Goal: Task Accomplishment & Management: Manage account settings

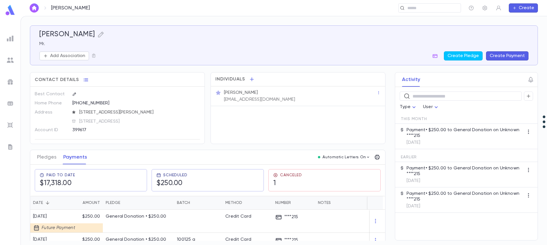
scroll to position [5, 0]
click at [418, 5] on input "text" at bounding box center [428, 7] width 44 height 5
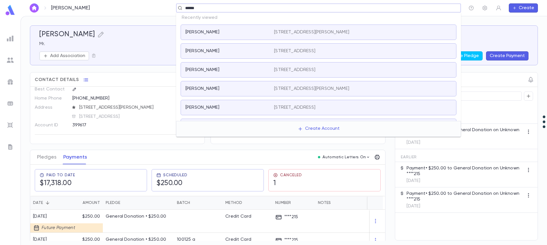
type input "*******"
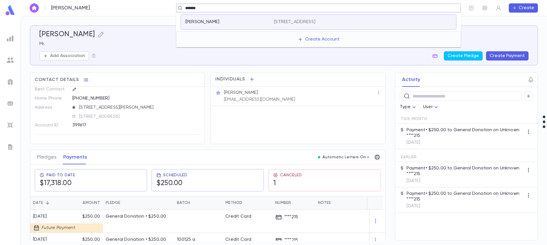
click at [315, 23] on p "[STREET_ADDRESS]" at bounding box center [294, 22] width 41 height 6
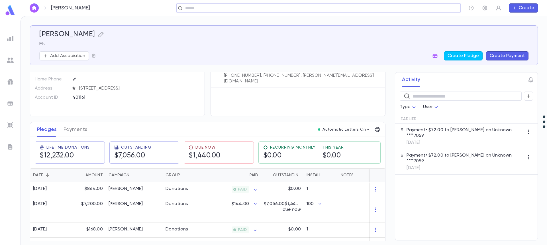
scroll to position [54, 0]
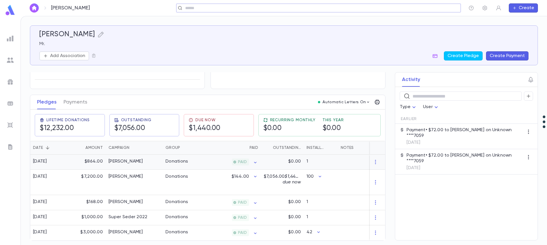
click at [125, 158] on div "[PERSON_NAME]" at bounding box center [126, 161] width 34 height 6
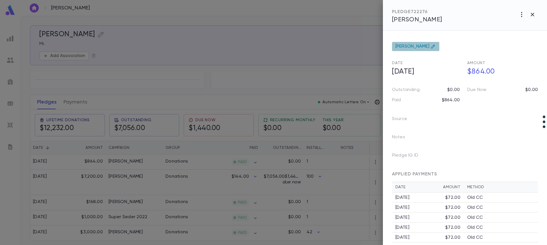
click at [435, 46] on icon at bounding box center [433, 46] width 5 height 5
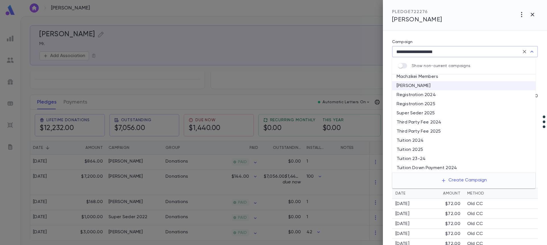
scroll to position [0, 0]
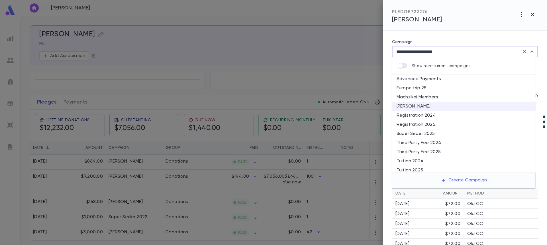
drag, startPoint x: 411, startPoint y: 51, endPoint x: 365, endPoint y: 47, distance: 45.5
click at [365, 47] on div "**********" at bounding box center [273, 122] width 547 height 245
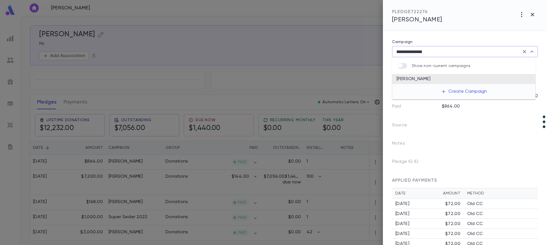
type input "**********"
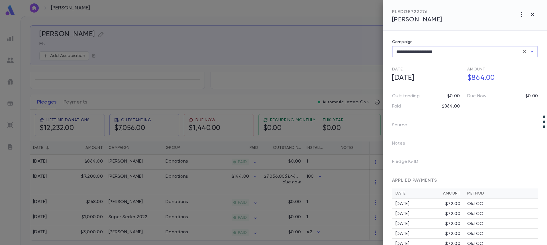
click at [122, 161] on div at bounding box center [273, 122] width 547 height 245
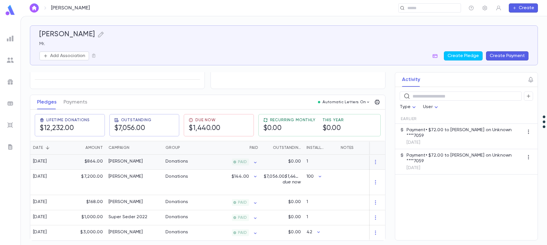
click at [130, 159] on div "[PERSON_NAME]" at bounding box center [126, 161] width 34 height 6
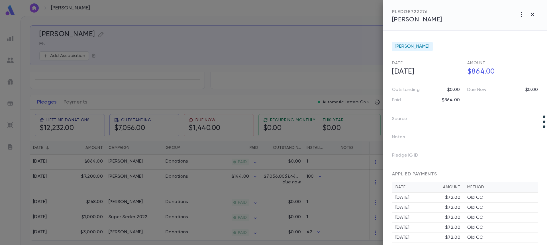
click at [76, 99] on div at bounding box center [273, 122] width 547 height 245
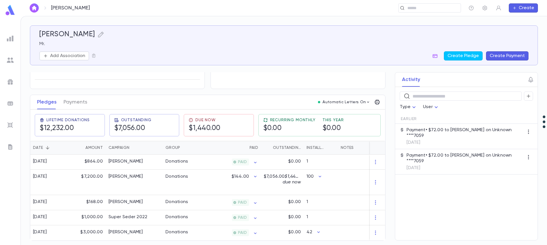
click at [76, 99] on button "Payments" at bounding box center [76, 102] width 24 height 14
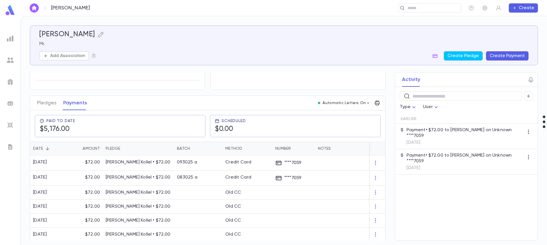
scroll to position [57, 0]
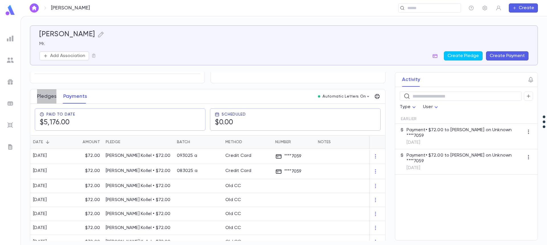
click at [48, 95] on button "Pledges" at bounding box center [46, 96] width 19 height 14
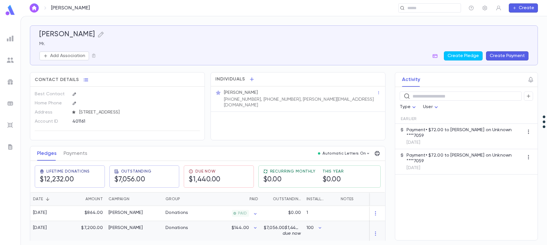
click at [134, 226] on div "[PERSON_NAME]" at bounding box center [126, 228] width 34 height 6
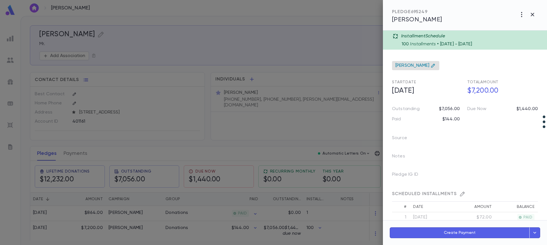
click at [432, 65] on icon at bounding box center [433, 65] width 5 height 5
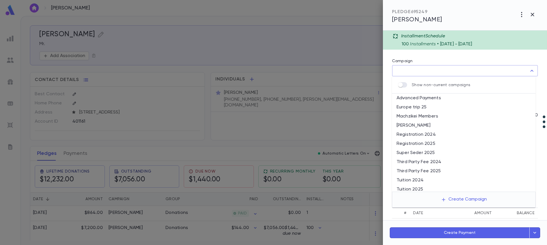
type input "**********"
click at [124, 213] on div at bounding box center [273, 122] width 547 height 245
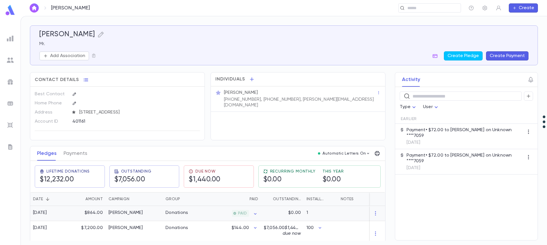
scroll to position [5, 0]
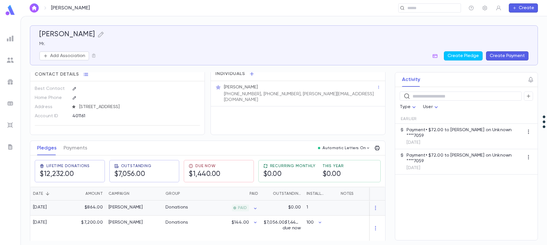
click at [123, 209] on div "[PERSON_NAME]" at bounding box center [126, 207] width 34 height 6
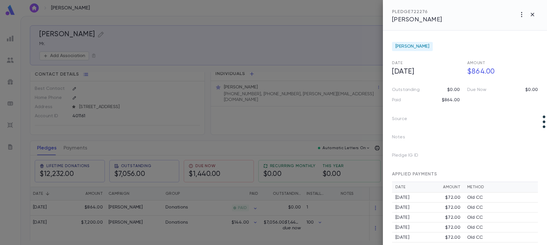
drag, startPoint x: 48, startPoint y: 145, endPoint x: 50, endPoint y: 151, distance: 5.9
click at [50, 151] on div at bounding box center [273, 122] width 547 height 245
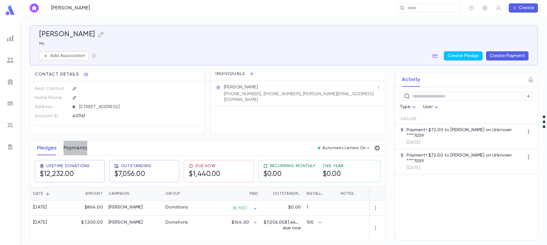
click at [72, 148] on button "Payments" at bounding box center [76, 148] width 24 height 14
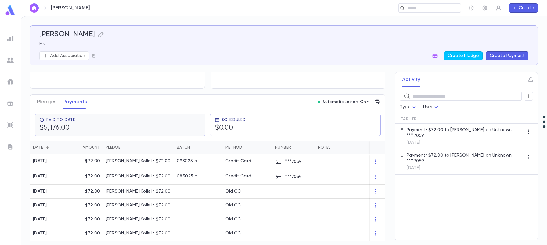
scroll to position [57, 0]
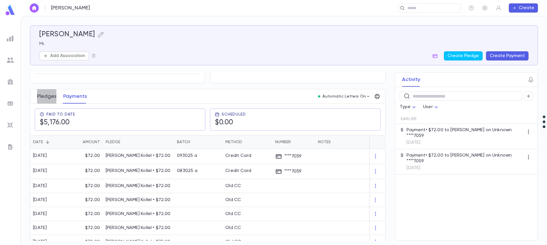
click at [46, 96] on button "Pledges" at bounding box center [46, 96] width 19 height 14
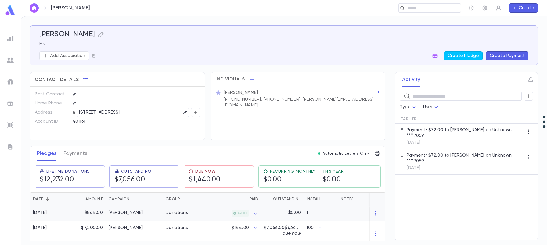
click at [91, 212] on div "$864.00" at bounding box center [87, 213] width 37 height 15
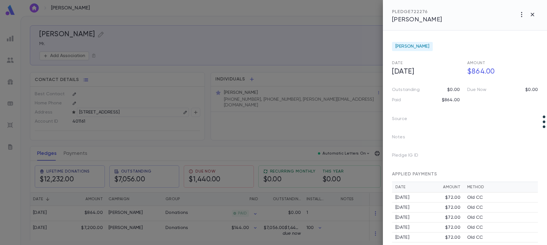
click at [49, 154] on div at bounding box center [273, 122] width 547 height 245
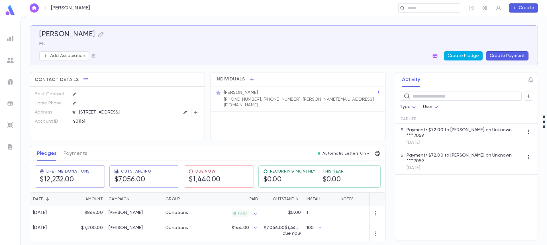
click at [467, 54] on button "Create Pledge" at bounding box center [463, 55] width 39 height 9
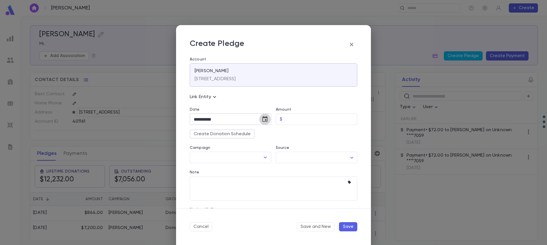
click at [264, 121] on icon "Choose date, selected date is Oct 5, 2025" at bounding box center [265, 119] width 7 height 7
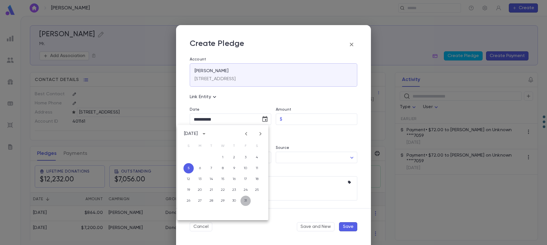
click at [247, 203] on button "31" at bounding box center [245, 200] width 10 height 10
type input "**********"
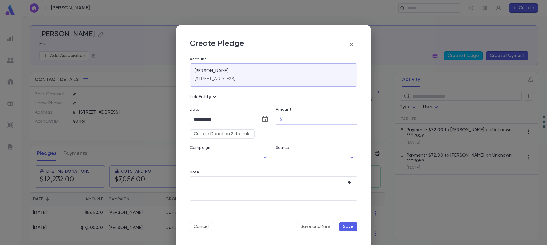
click at [304, 123] on input "Amount" at bounding box center [321, 119] width 73 height 11
type input "*****"
click at [218, 161] on input "Campaign" at bounding box center [226, 157] width 68 height 11
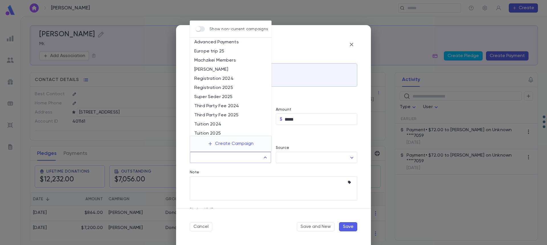
click at [222, 69] on li "[PERSON_NAME]" at bounding box center [231, 69] width 82 height 9
type input "**********"
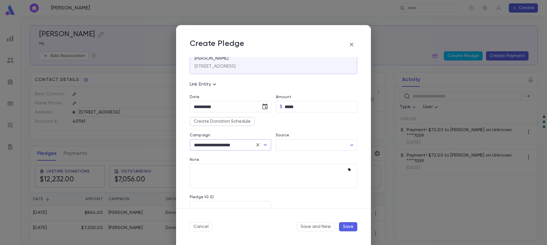
scroll to position [24, 0]
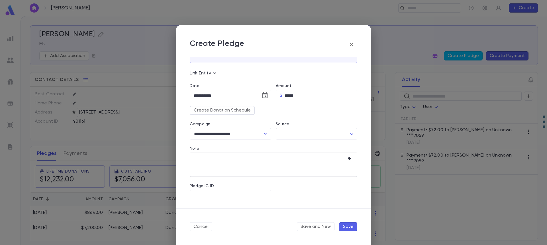
drag, startPoint x: 350, startPoint y: 227, endPoint x: 271, endPoint y: 153, distance: 108.0
click at [271, 153] on form "**********" at bounding box center [273, 135] width 195 height 220
click at [271, 153] on textarea "Note" at bounding box center [269, 164] width 151 height 24
click at [347, 226] on button "Save" at bounding box center [348, 226] width 18 height 9
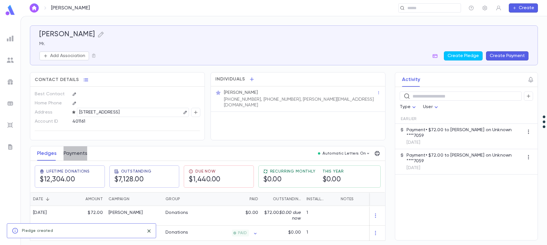
click at [78, 152] on button "Payments" at bounding box center [76, 153] width 24 height 14
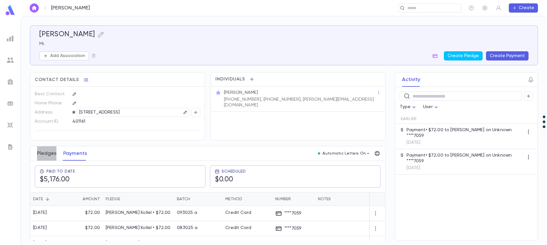
click at [46, 152] on button "Pledges" at bounding box center [46, 153] width 19 height 14
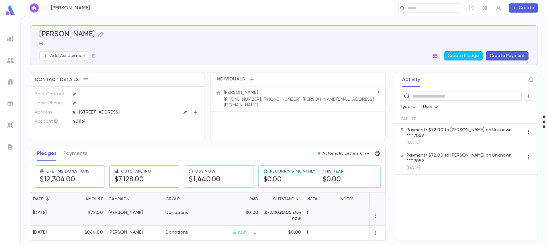
click at [128, 214] on div "[PERSON_NAME]" at bounding box center [126, 213] width 34 height 6
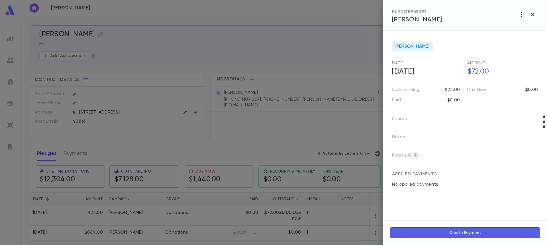
click at [521, 15] on icon "button" at bounding box center [521, 14] width 1 height 5
click at [518, 25] on li "Create Installment Schedule" at bounding box center [508, 26] width 71 height 9
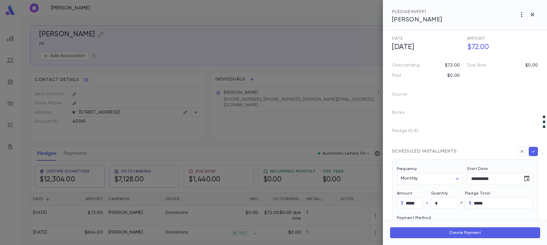
scroll to position [11, 0]
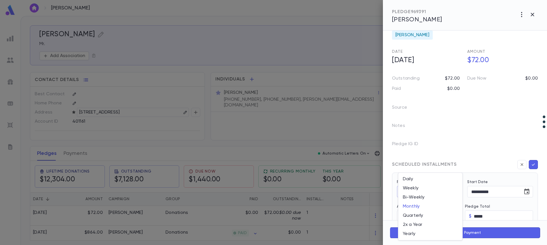
click at [457, 191] on body "[PERSON_NAME] ​ Create [PERSON_NAME] Mr. Add Association Create Pledge Create P…" at bounding box center [273, 130] width 547 height 229
click at [451, 145] on div at bounding box center [273, 122] width 547 height 245
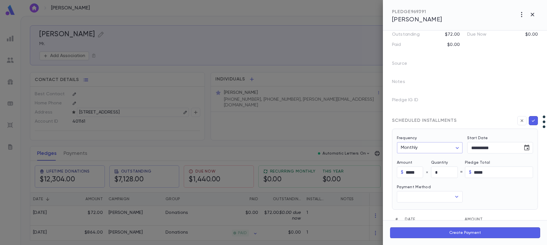
scroll to position [57, 0]
click at [437, 194] on input "text" at bounding box center [425, 194] width 52 height 11
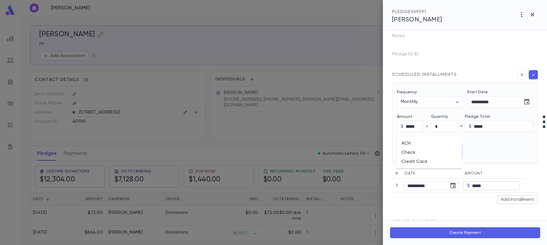
scroll to position [125, 0]
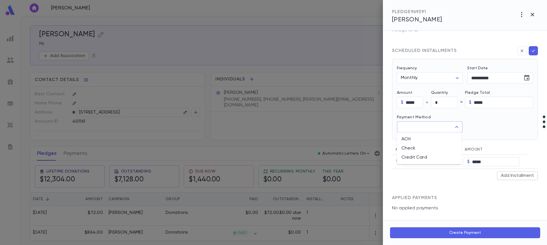
click at [472, 186] on div "APPLIED PAYMENTS" at bounding box center [465, 195] width 146 height 19
click at [325, 216] on div at bounding box center [273, 122] width 547 height 245
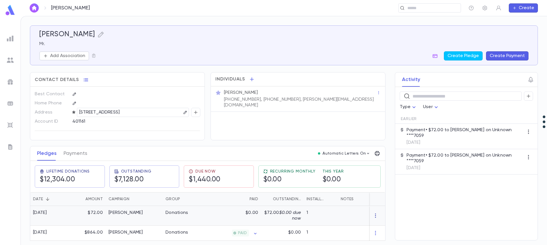
click at [374, 214] on icon "button" at bounding box center [376, 216] width 6 height 6
click at [381, 227] on li "Delete" at bounding box center [384, 224] width 24 height 9
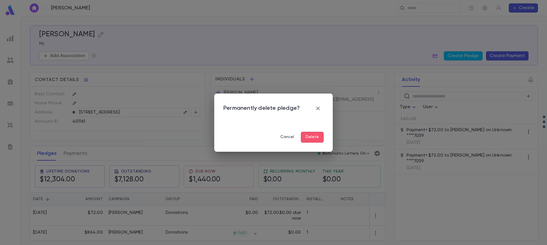
click at [311, 137] on button "Delete" at bounding box center [312, 137] width 23 height 11
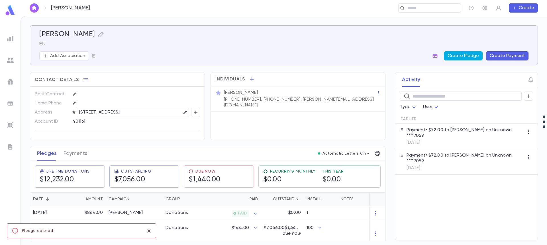
click at [461, 58] on button "Create Pledge" at bounding box center [463, 55] width 39 height 9
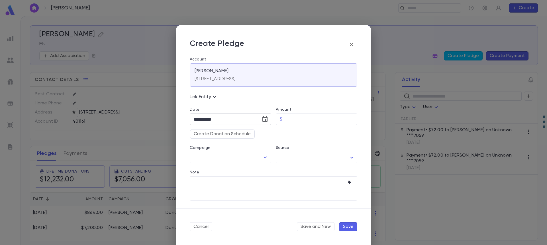
click at [262, 118] on icon "Choose date, selected date is Oct 5, 2025" at bounding box center [264, 119] width 5 height 6
click at [242, 200] on button "31" at bounding box center [245, 200] width 10 height 10
type input "**********"
click at [294, 120] on input "Amount" at bounding box center [321, 119] width 73 height 11
type input "*****"
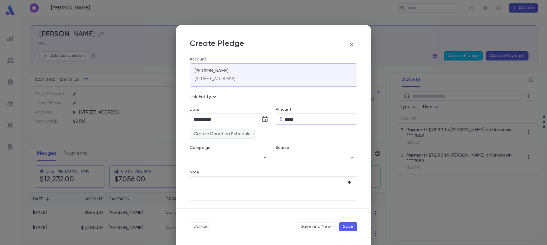
click at [229, 135] on button "Create Donation Schedule" at bounding box center [222, 133] width 65 height 9
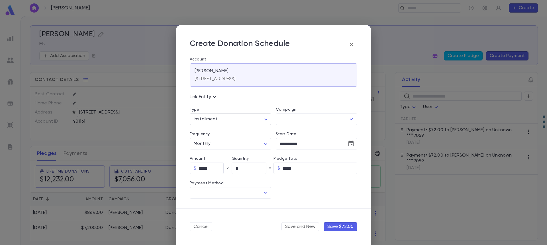
click at [233, 117] on body "[PERSON_NAME] ​ Create [PERSON_NAME] Mr. Add Association Create Pledge Create P…" at bounding box center [273, 130] width 547 height 229
click at [224, 141] on span "Recurring" at bounding box center [231, 141] width 71 height 6
type input "*********"
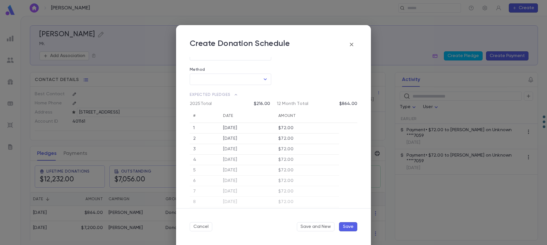
scroll to position [28, 0]
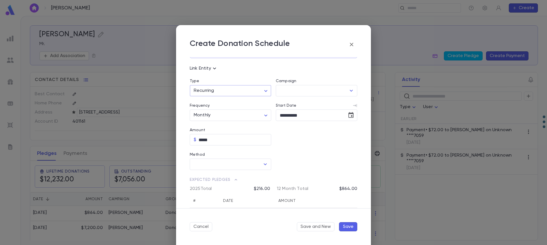
click at [235, 165] on input "Method" at bounding box center [226, 164] width 68 height 11
click at [223, 186] on li "Credit Card" at bounding box center [230, 185] width 80 height 9
type input "**********"
click at [293, 163] on input "Credit Card" at bounding box center [312, 164] width 72 height 11
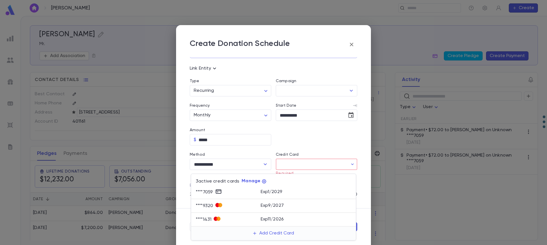
click at [287, 191] on div "Exp 1 / 2029" at bounding box center [306, 191] width 91 height 7
type input "********"
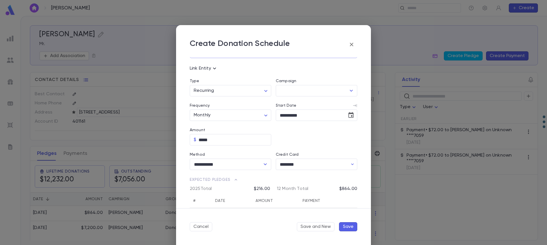
click at [347, 227] on button "Save" at bounding box center [348, 226] width 18 height 9
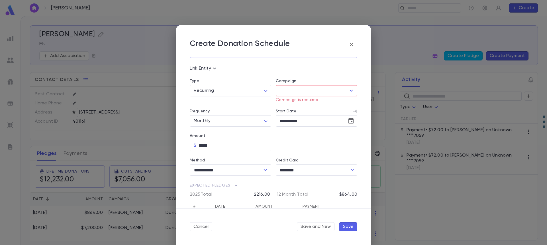
click at [306, 91] on input "Campaign" at bounding box center [312, 90] width 68 height 11
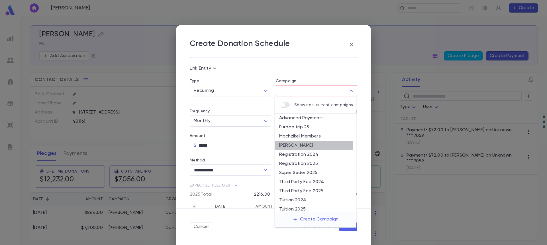
click at [298, 147] on li "[PERSON_NAME]" at bounding box center [316, 145] width 82 height 9
type input "**********"
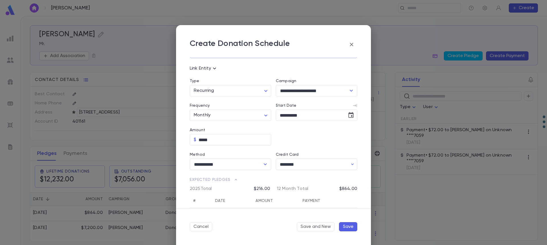
click at [350, 228] on button "Save" at bounding box center [348, 226] width 18 height 9
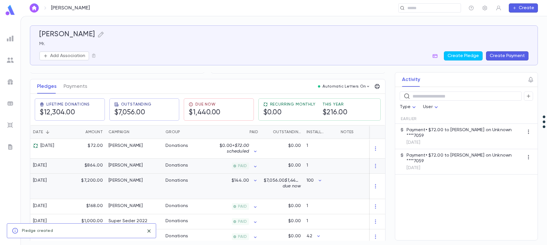
scroll to position [73, 0]
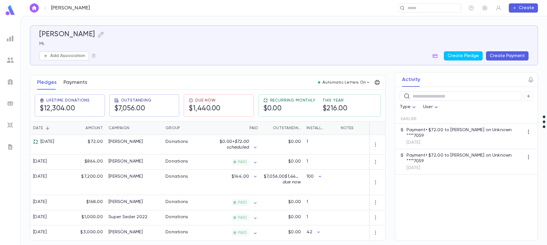
click at [70, 80] on button "Payments" at bounding box center [76, 82] width 24 height 14
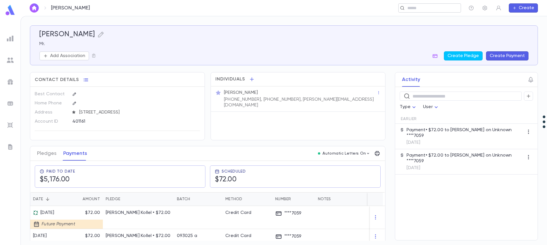
click at [429, 8] on input "text" at bounding box center [428, 7] width 44 height 5
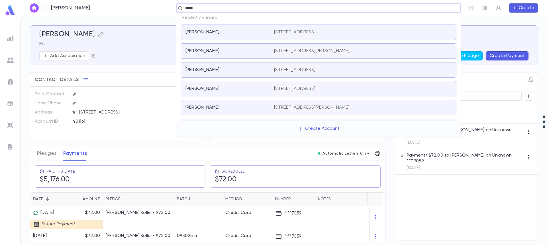
type input "******"
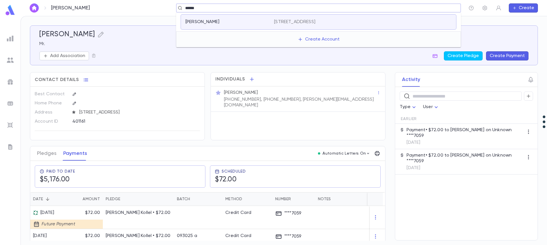
click at [282, 21] on p "[STREET_ADDRESS]" at bounding box center [294, 22] width 41 height 6
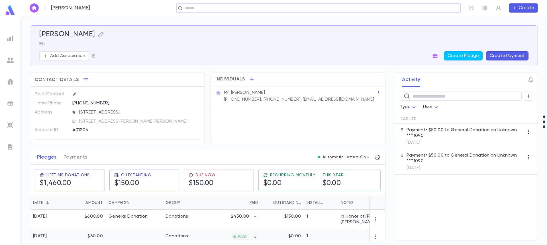
scroll to position [57, 0]
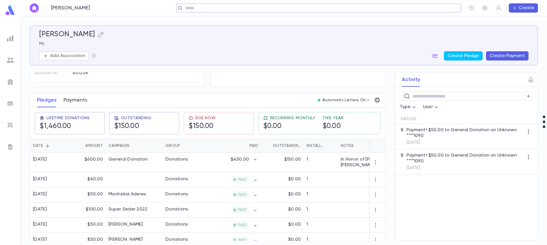
click at [71, 102] on button "Payments" at bounding box center [76, 100] width 24 height 14
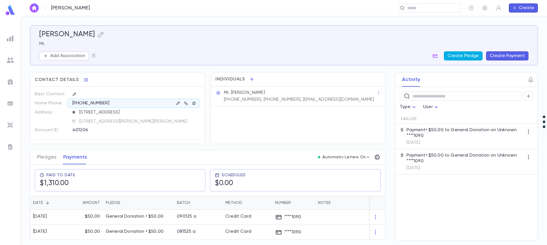
click at [467, 53] on button "Create Pledge" at bounding box center [463, 55] width 39 height 9
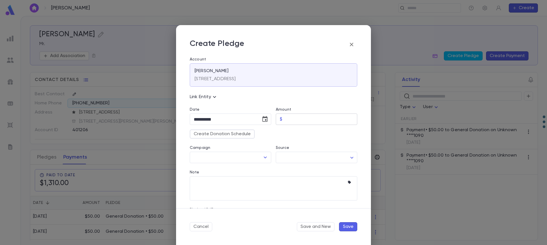
click at [295, 119] on input "Amount" at bounding box center [321, 119] width 73 height 11
click at [263, 119] on icon "Choose date, selected date is Oct 5, 2025" at bounding box center [265, 119] width 7 height 7
click at [222, 157] on button "1" at bounding box center [223, 157] width 10 height 10
type input "**********"
click at [288, 118] on input "Amount" at bounding box center [321, 119] width 73 height 11
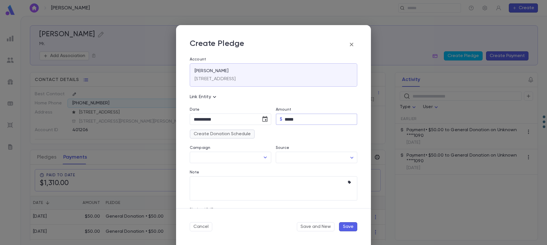
type input "*****"
click at [227, 132] on button "Create Donation Schedule" at bounding box center [222, 133] width 65 height 9
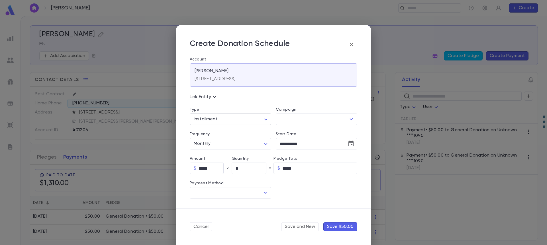
click at [229, 124] on body "[PERSON_NAME] ​ Create [PERSON_NAME] Mr. Add Association Create Pledge Create P…" at bounding box center [273, 130] width 547 height 229
click at [223, 138] on span "Recurring" at bounding box center [231, 141] width 71 height 6
type input "*********"
click at [252, 197] on input "Method" at bounding box center [226, 192] width 68 height 11
click at [240, 215] on li "Credit Card" at bounding box center [230, 214] width 80 height 9
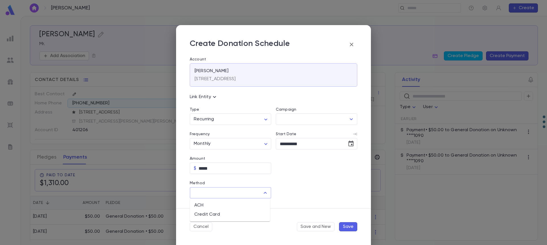
type input "**********"
click at [312, 193] on input "Credit Card" at bounding box center [312, 192] width 72 height 11
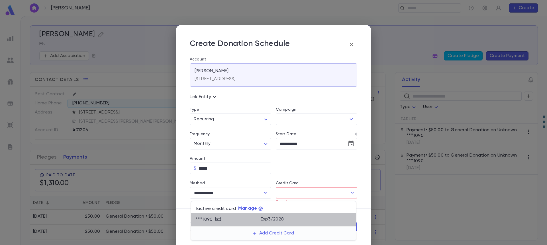
click at [292, 218] on div "Exp 3 / 2028" at bounding box center [306, 218] width 91 height 7
type input "********"
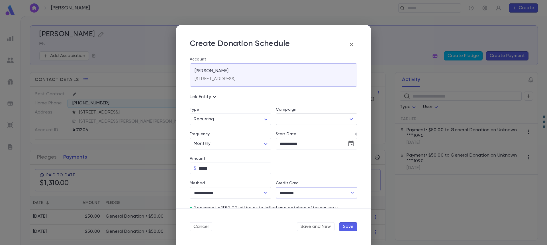
click at [309, 118] on input "Campaign" at bounding box center [312, 119] width 68 height 11
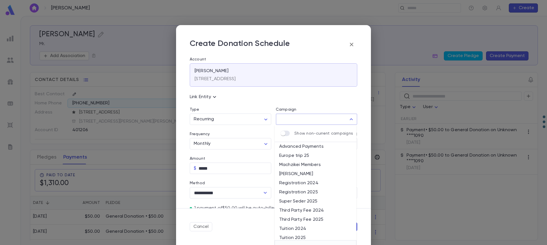
click at [316, 172] on li "[PERSON_NAME]" at bounding box center [316, 173] width 82 height 9
type input "**********"
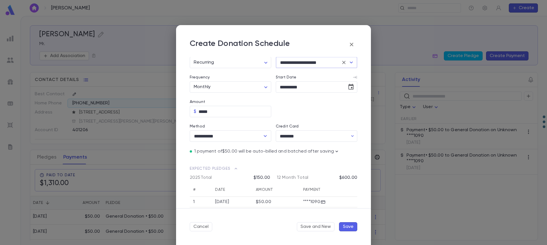
scroll to position [57, 0]
click at [347, 228] on button "Save" at bounding box center [348, 226] width 18 height 9
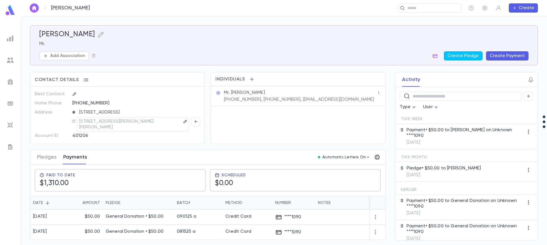
click at [73, 156] on button "Payments" at bounding box center [75, 157] width 24 height 14
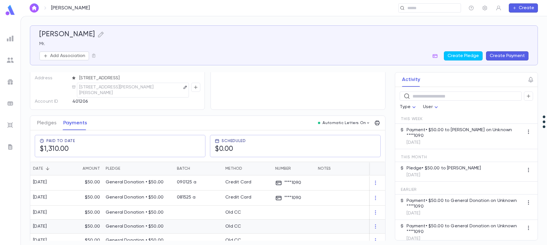
scroll to position [28, 0]
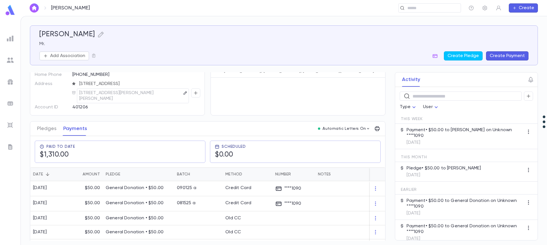
click at [46, 130] on button "Pledges" at bounding box center [46, 128] width 19 height 14
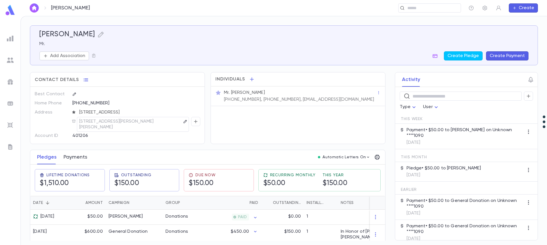
click at [78, 158] on button "Payments" at bounding box center [76, 157] width 24 height 14
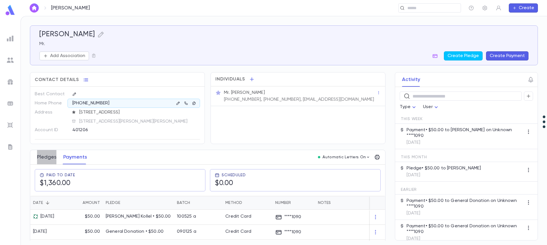
click at [49, 156] on button "Pledges" at bounding box center [46, 157] width 19 height 14
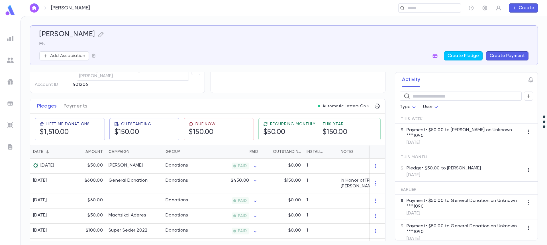
scroll to position [57, 0]
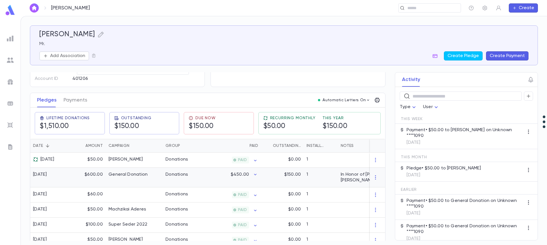
click at [156, 175] on div "General Donation" at bounding box center [134, 178] width 57 height 20
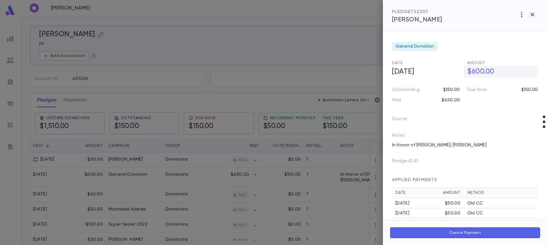
click at [475, 72] on h5 "$600.00" at bounding box center [501, 72] width 74 height 12
click at [475, 72] on input "********" at bounding box center [502, 71] width 71 height 11
type input "********"
click at [216, 185] on div at bounding box center [273, 122] width 547 height 245
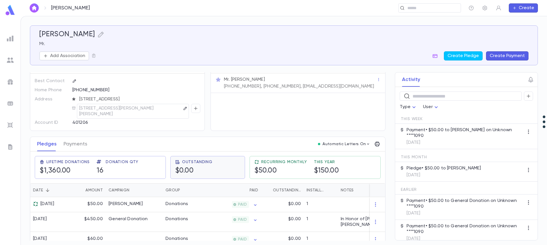
scroll to position [0, 0]
